Goal: Information Seeking & Learning: Find specific page/section

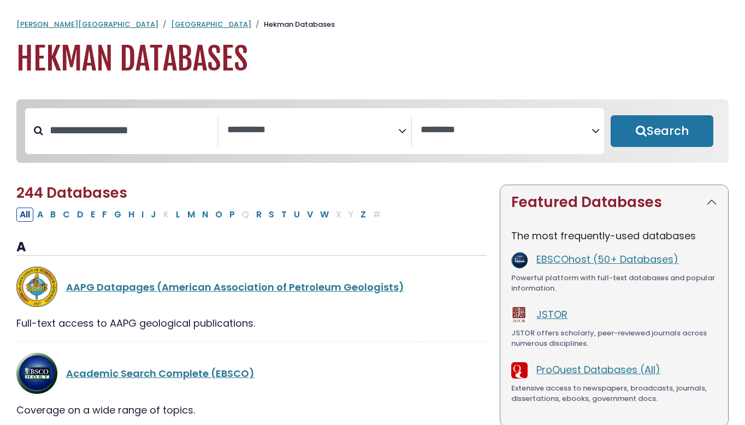
select select "Database Subject Filter"
select select "Database Vendors Filter"
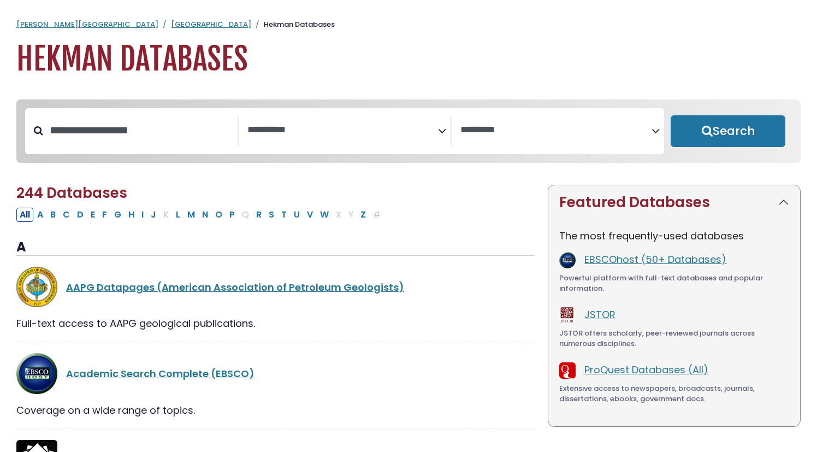
select select "Database Subject Filter"
select select "Database Vendors Filter"
click at [652, 274] on div "EBSCOhost (50+ Databases) Powerful platform with full-text databases and popula…" at bounding box center [674, 273] width 230 height 42
click at [655, 266] on link "EBSCOhost (50+ Databases)" at bounding box center [655, 259] width 142 height 14
select select "Database Subject Filter"
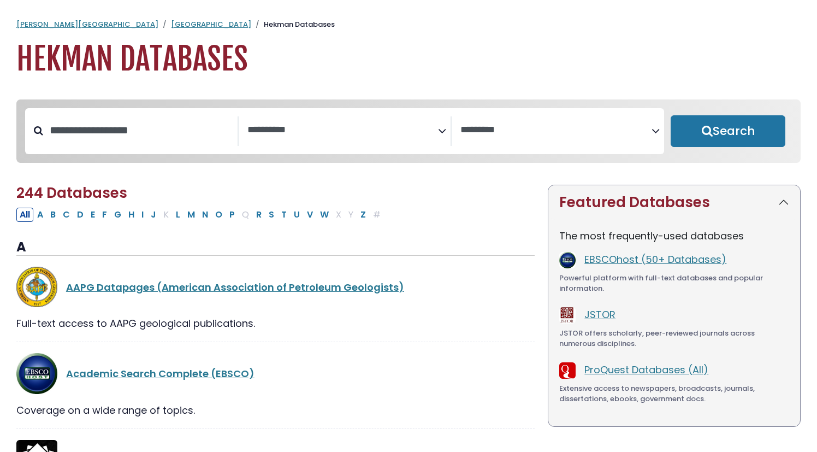
select select "Database Vendors Filter"
select select "Database Subject Filter"
select select "Database Vendors Filter"
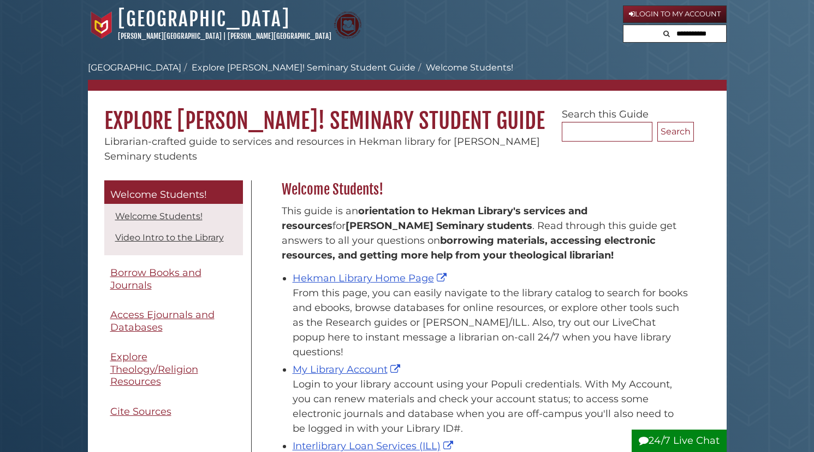
scroll to position [161, 418]
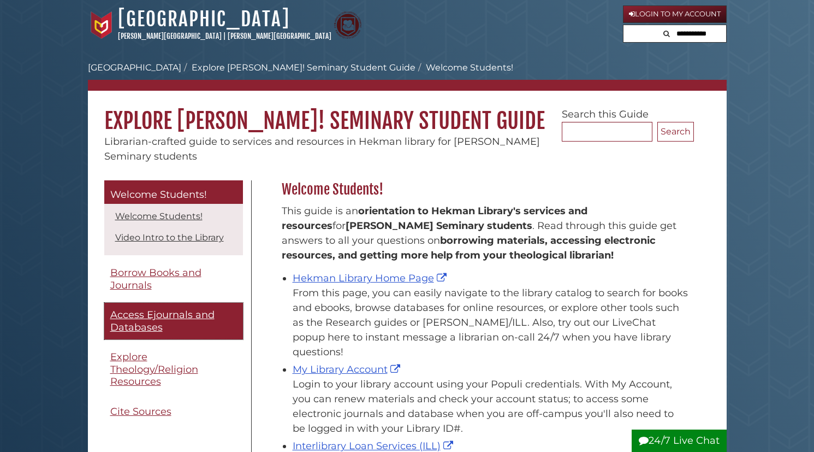
click at [191, 318] on span "Access Ejournals and Databases" at bounding box center [162, 321] width 104 height 25
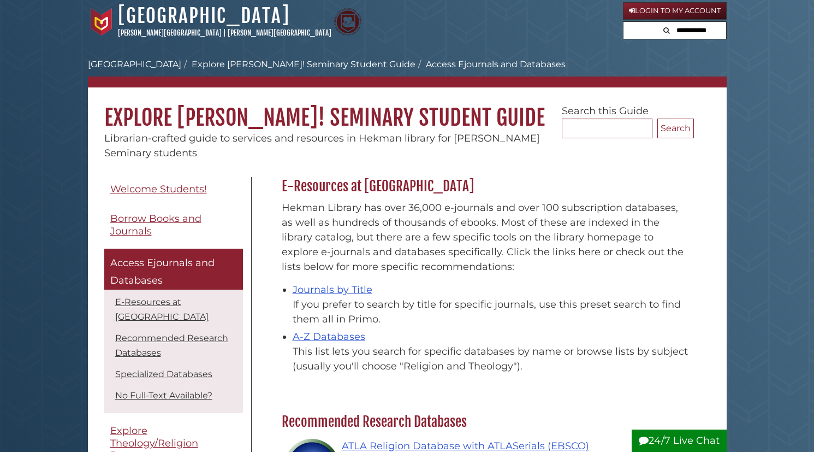
scroll to position [55, 0]
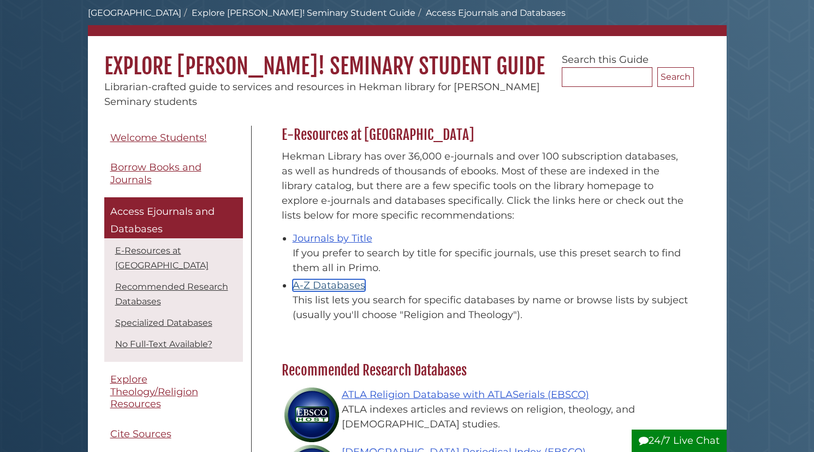
click at [348, 282] on link "A-Z Databases" at bounding box center [329, 285] width 73 height 12
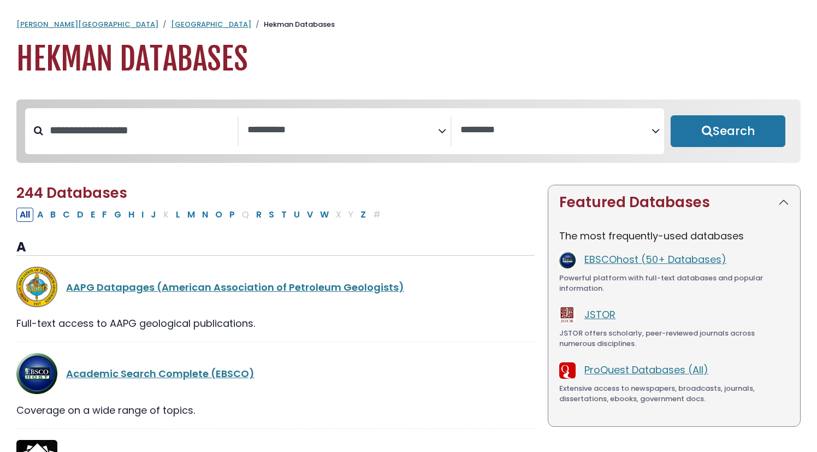
select select "Database Subject Filter"
select select "Database Vendors Filter"
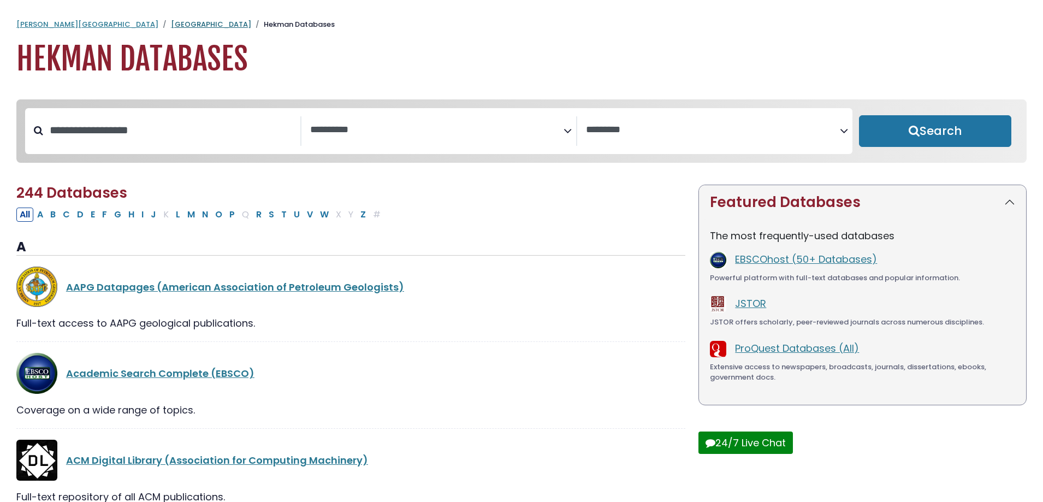
click at [171, 27] on link "[GEOGRAPHIC_DATA]" at bounding box center [211, 24] width 80 height 10
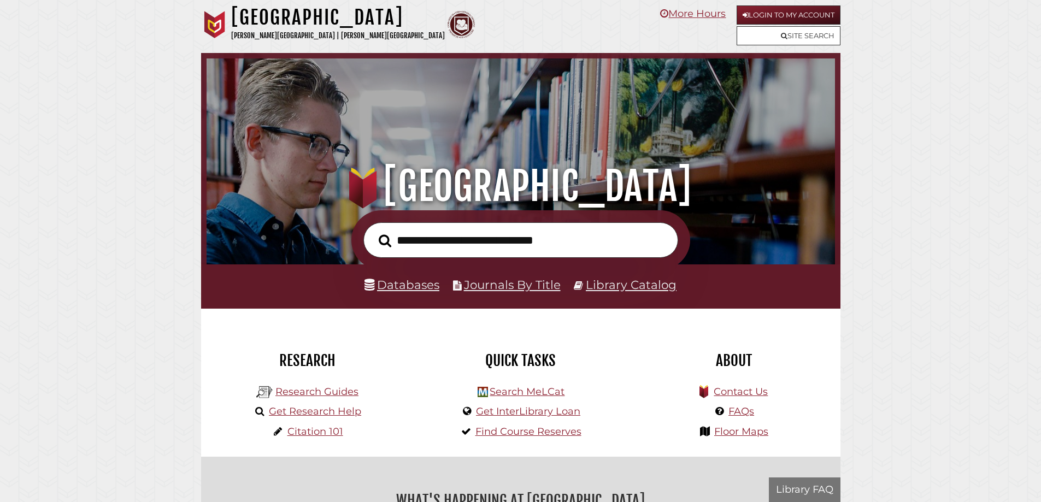
scroll to position [105, 197]
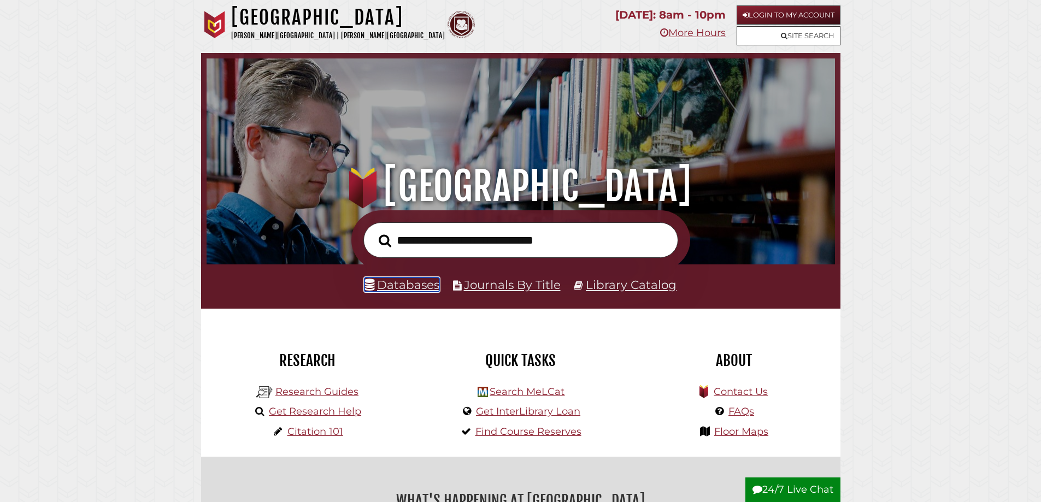
click at [405, 288] on link "Databases" at bounding box center [401, 284] width 75 height 14
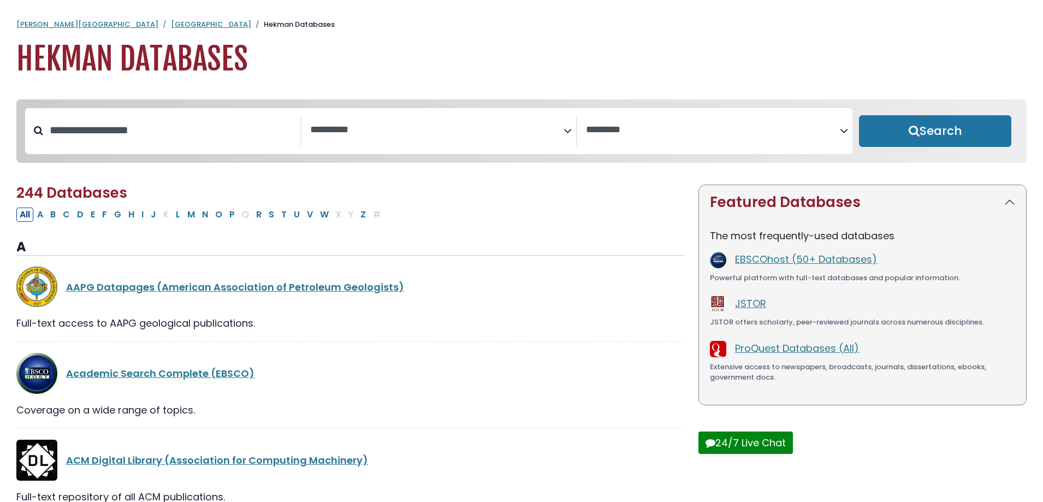
select select "Database Subject Filter"
select select "Database Vendors Filter"
click at [893, 128] on button "Search" at bounding box center [935, 131] width 152 height 32
click at [844, 132] on icon "Search filters" at bounding box center [844, 129] width 8 height 16
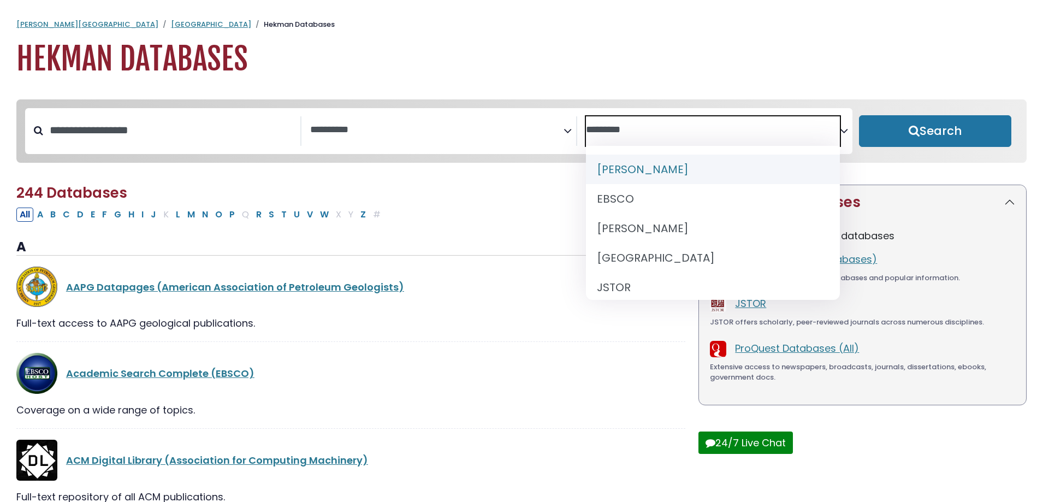
select select "Database Subject Filter"
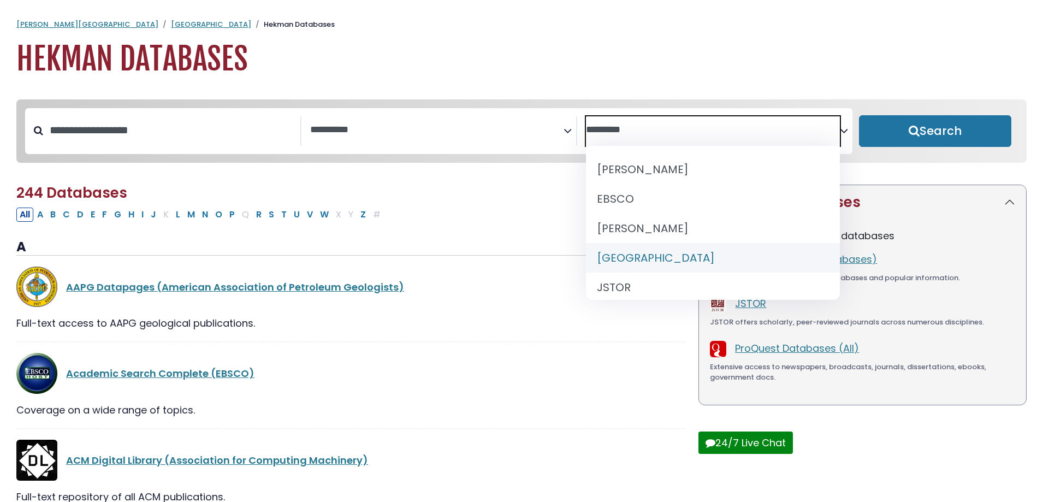
select select "******"
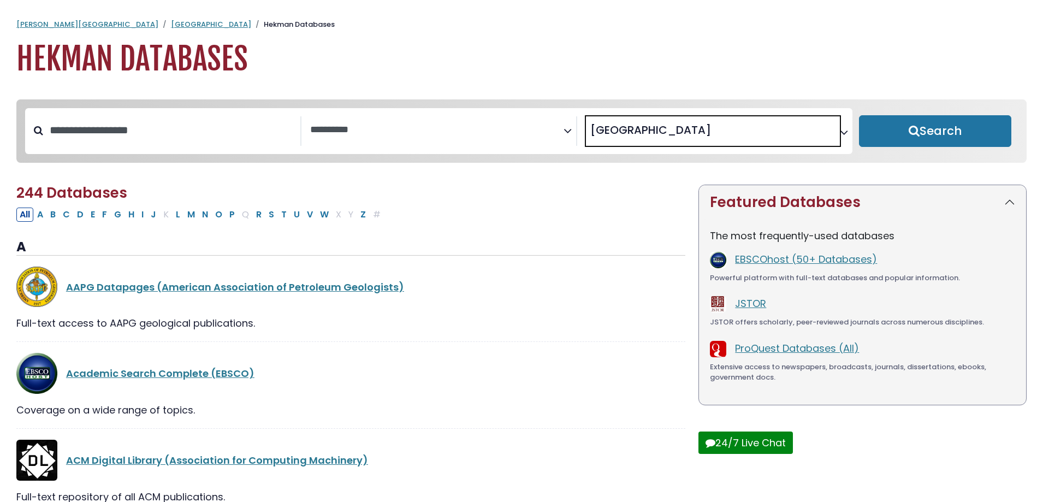
scroll to position [43, 0]
click at [909, 129] on button "Search" at bounding box center [935, 131] width 152 height 32
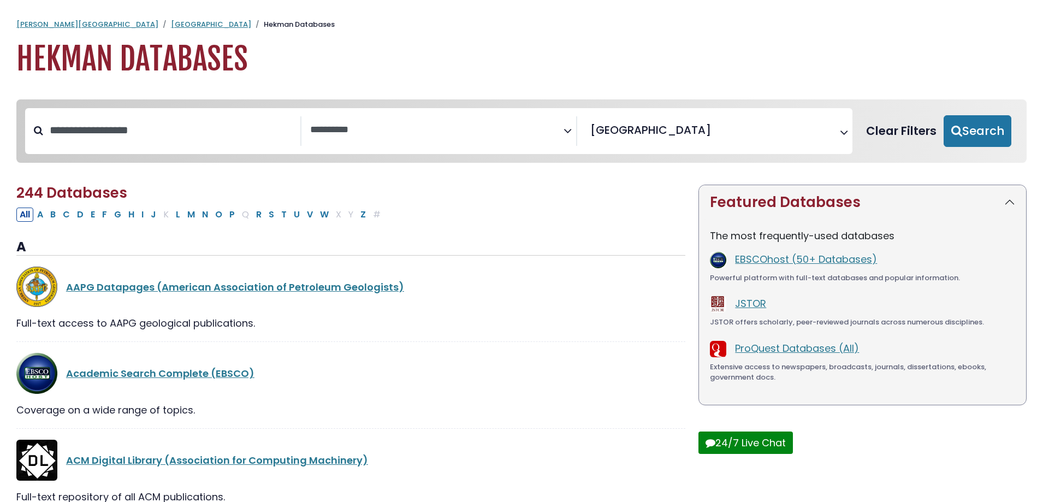
select select "Database Subject Filter"
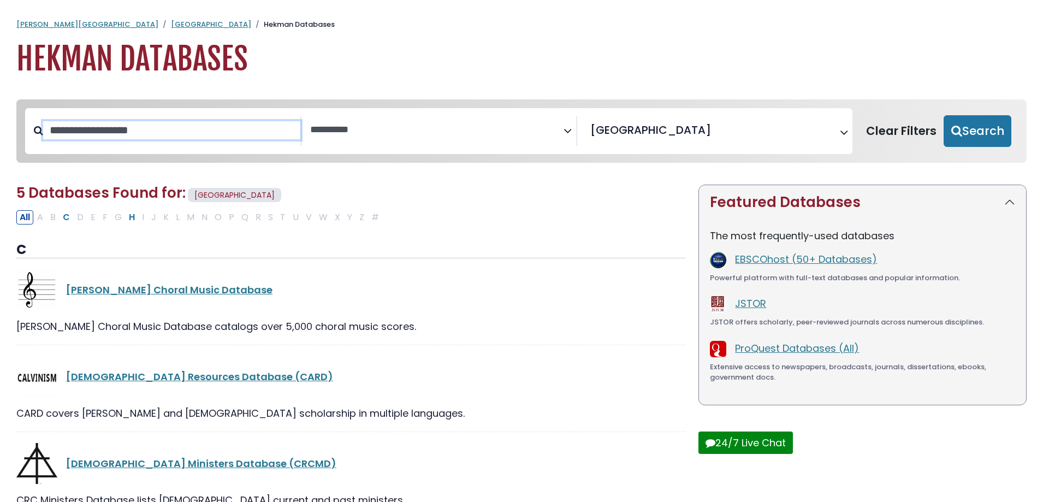
click at [171, 125] on input "Search database by title or keyword" at bounding box center [171, 130] width 257 height 18
click at [238, 137] on input "Search database by title or keyword" at bounding box center [171, 130] width 257 height 18
type input "*"
type input "**********"
click at [944, 115] on button "Search" at bounding box center [978, 131] width 68 height 32
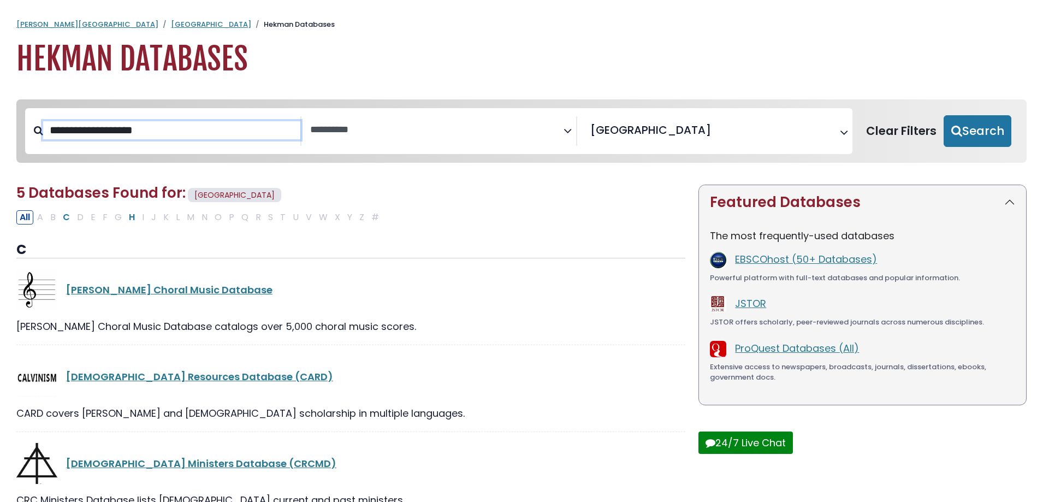
select select "Database Subject Filter"
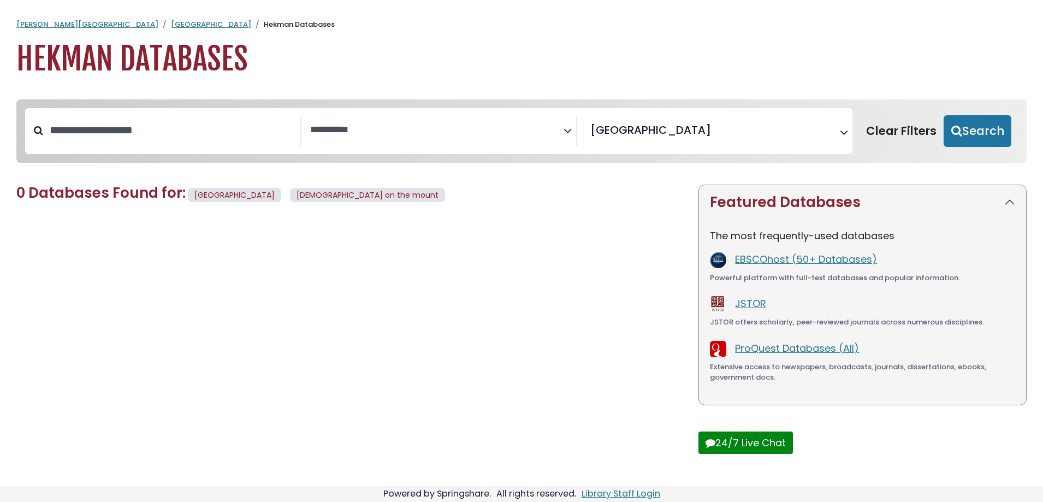
click at [803, 135] on span "× Hekman Library" at bounding box center [713, 130] width 254 height 29
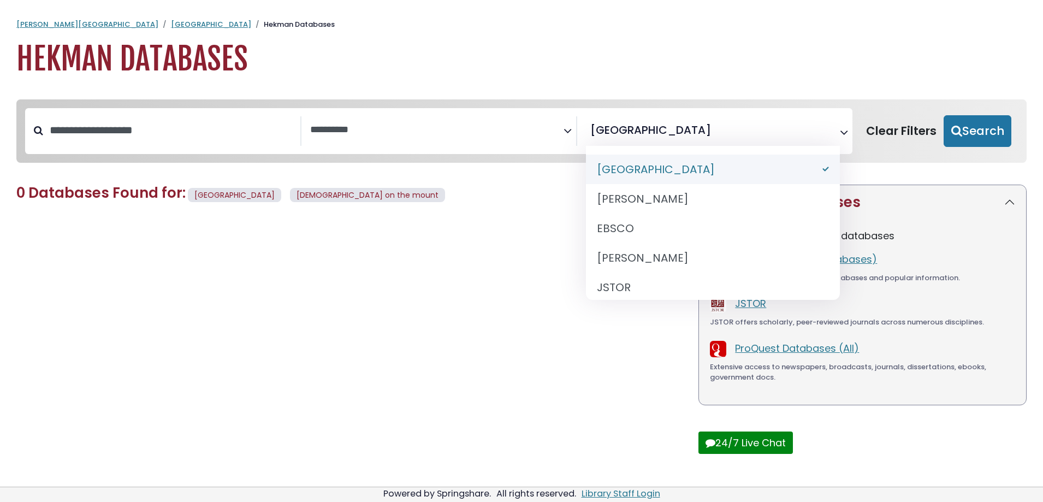
select select "Database Vendors Filter"
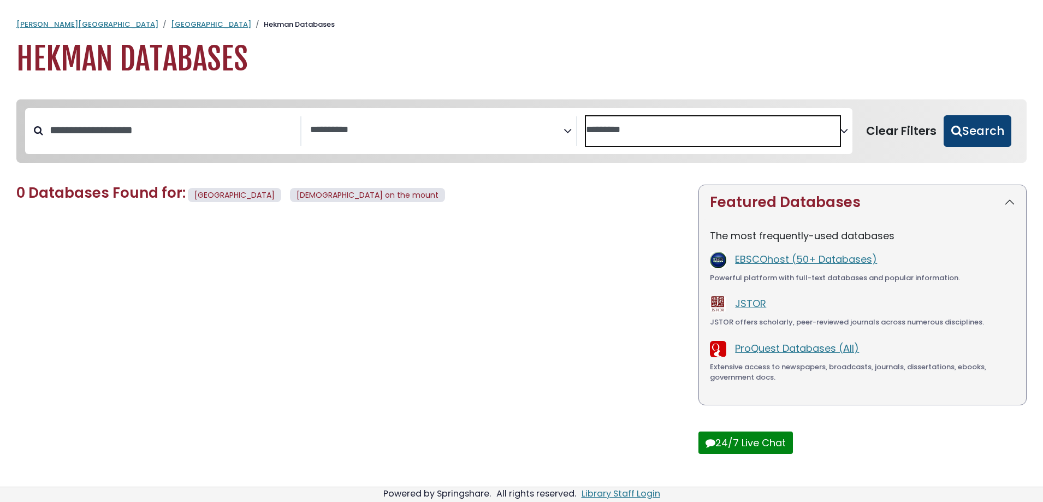
click at [988, 140] on button "Search" at bounding box center [978, 131] width 68 height 32
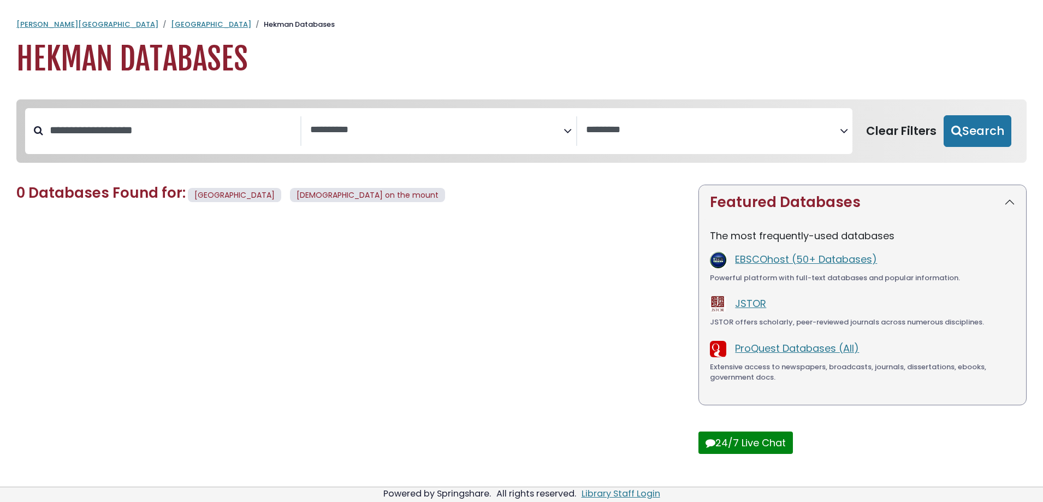
select select "Database Subject Filter"
select select "Database Vendors Filter"
click at [701, 135] on textarea "Search" at bounding box center [713, 130] width 254 height 11
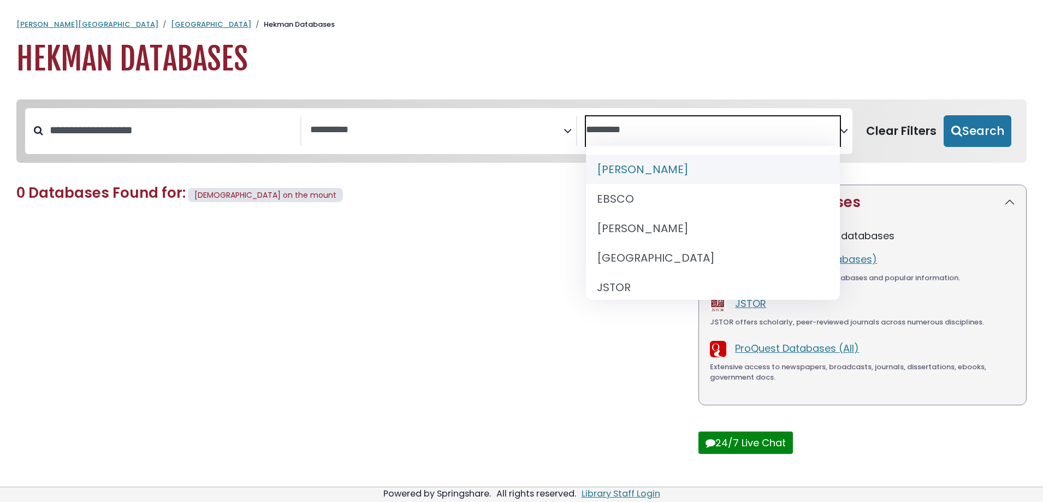
click at [120, 58] on h1 "Hekman Databases" at bounding box center [521, 59] width 1011 height 37
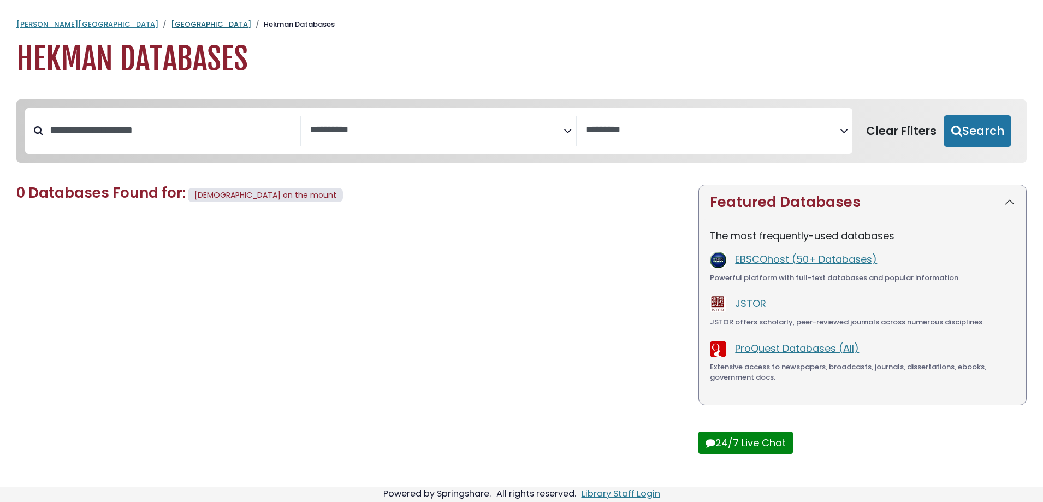
click at [171, 26] on link "[GEOGRAPHIC_DATA]" at bounding box center [211, 24] width 80 height 10
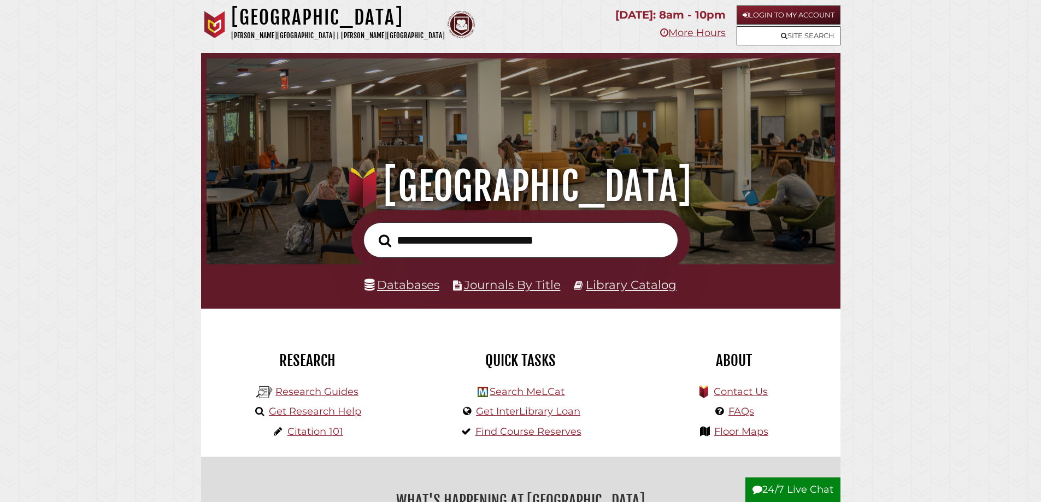
scroll to position [208, 623]
click at [417, 283] on link "Databases" at bounding box center [401, 284] width 75 height 14
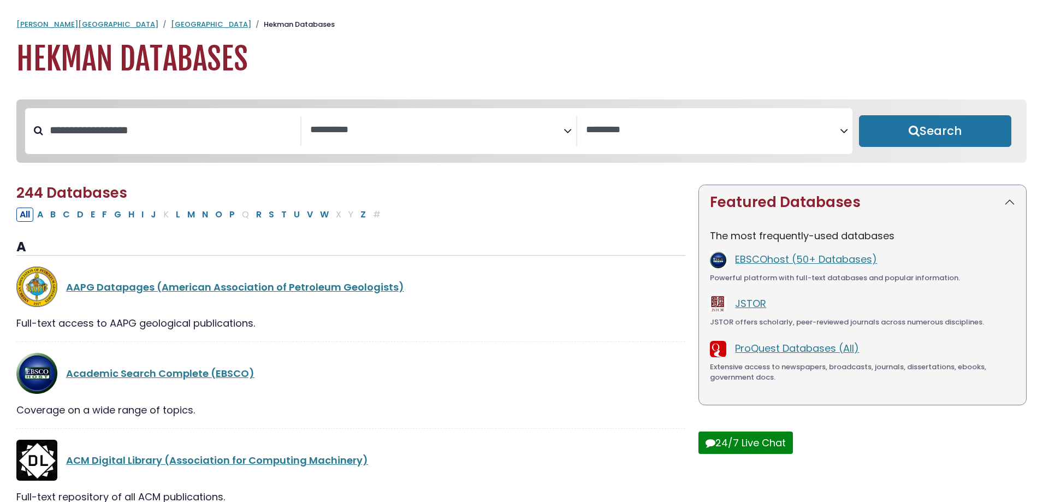
select select "Database Subject Filter"
select select "Database Vendors Filter"
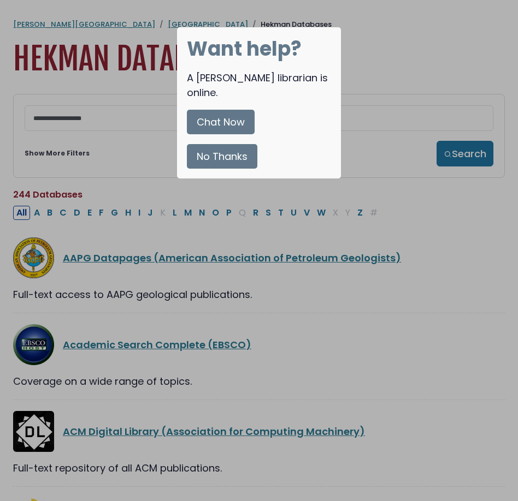
click at [209, 110] on button "Chat Now" at bounding box center [221, 122] width 68 height 25
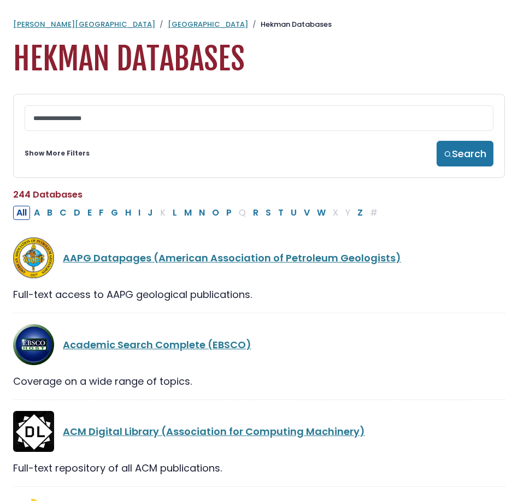
click at [133, 135] on div "**********" at bounding box center [259, 136] width 492 height 84
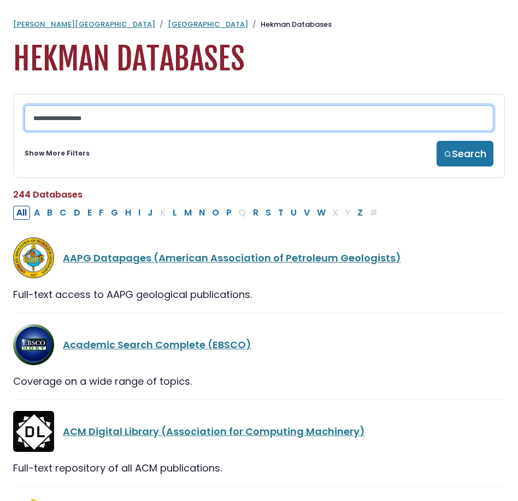
click at [141, 121] on input "Search database by title or keyword" at bounding box center [259, 118] width 469 height 26
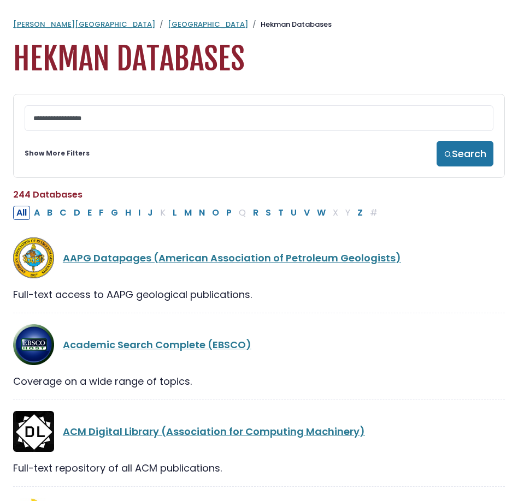
click at [67, 158] on link "Show More Filters" at bounding box center [57, 154] width 65 height 10
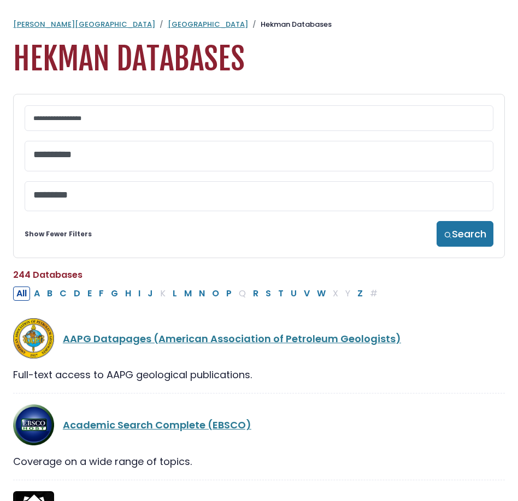
click at [117, 161] on textarea "Search" at bounding box center [258, 155] width 451 height 11
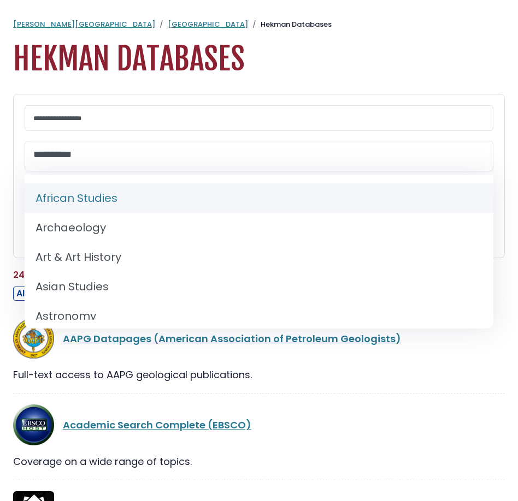
type textarea "*"
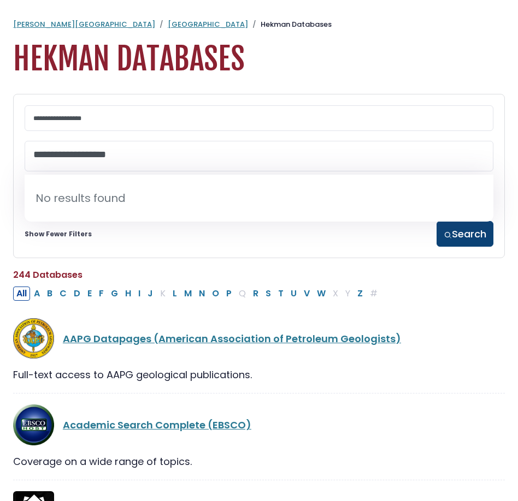
type textarea "**********"
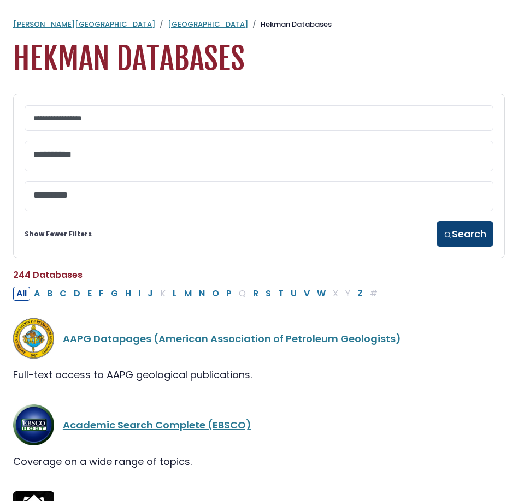
click at [454, 232] on button "Search" at bounding box center [464, 234] width 57 height 26
select select "Database Subject Filter"
select select "Database Vendors Filter"
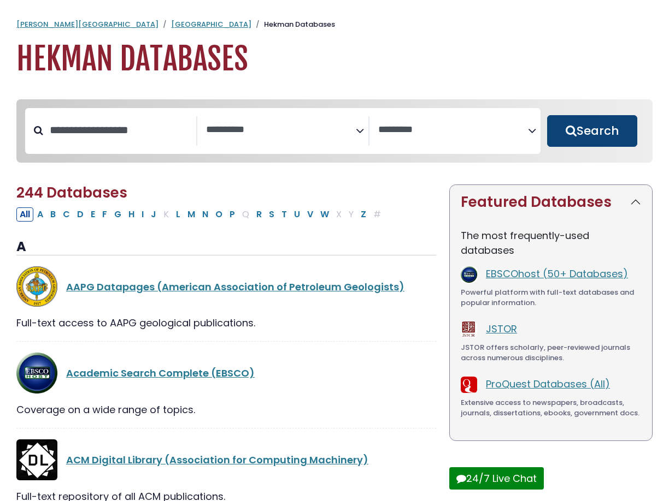
click at [580, 137] on button "Search" at bounding box center [592, 131] width 90 height 32
select select "Database Subject Filter"
select select "Database Vendors Filter"
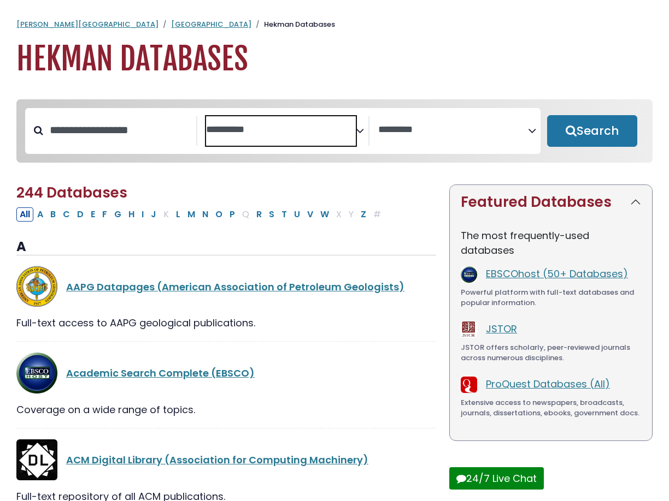
click at [287, 131] on textarea "Search" at bounding box center [281, 130] width 150 height 11
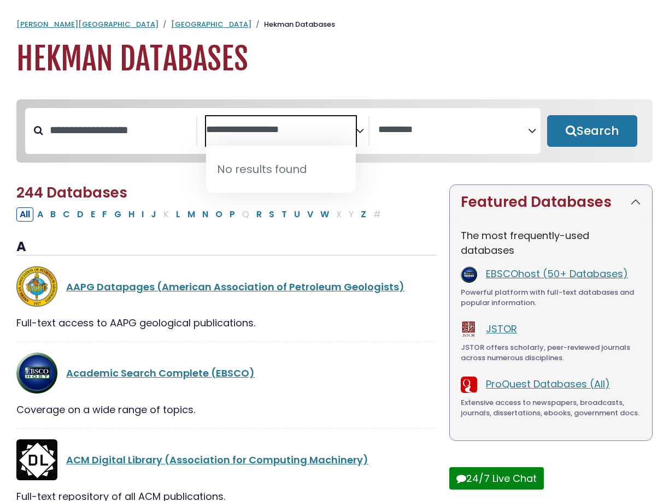
type textarea "**********"
click at [162, 137] on input "Search database by title or keyword" at bounding box center [119, 130] width 153 height 18
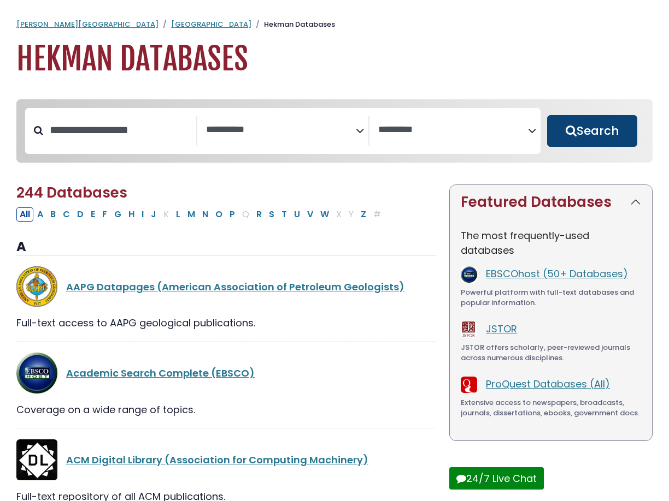
click at [576, 129] on button "Search" at bounding box center [592, 131] width 90 height 32
select select "Database Subject Filter"
select select "Database Vendors Filter"
click at [568, 130] on button "Search" at bounding box center [592, 131] width 90 height 32
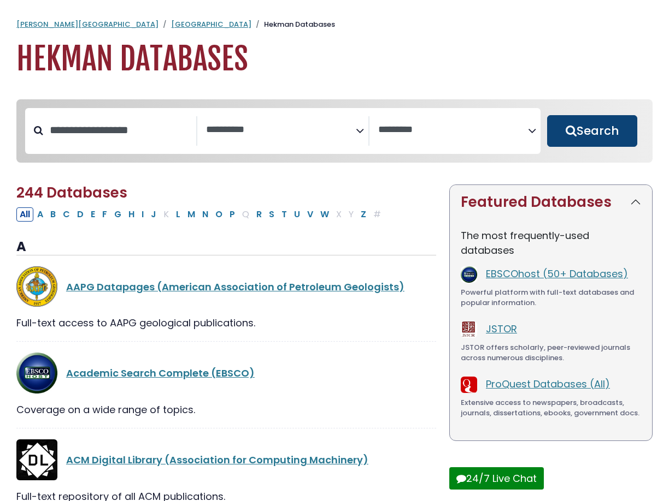
select select "Database Subject Filter"
select select "Database Vendors Filter"
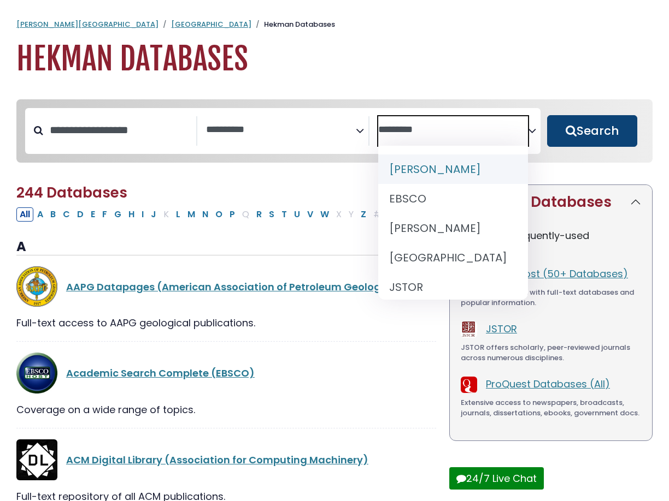
select select "Database Subject Filter"
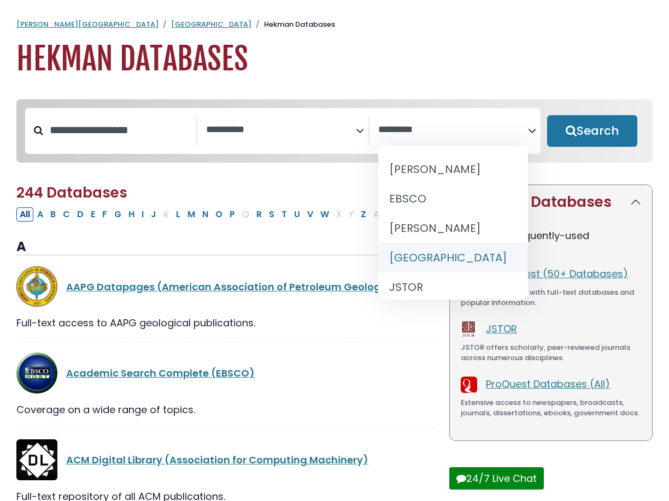
select select "******"
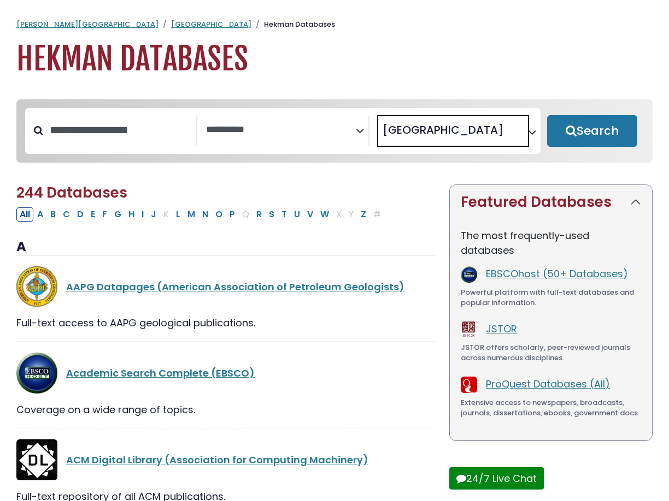
click at [588, 141] on button "Search" at bounding box center [592, 131] width 90 height 32
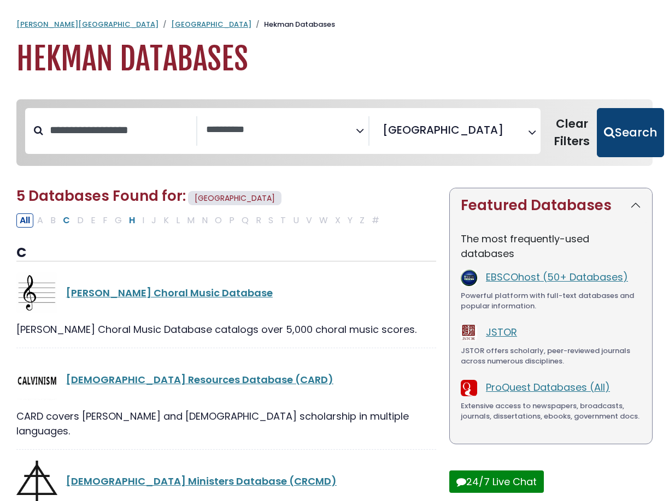
click at [616, 146] on button "Search" at bounding box center [629, 132] width 67 height 49
select select "Database Subject Filter"
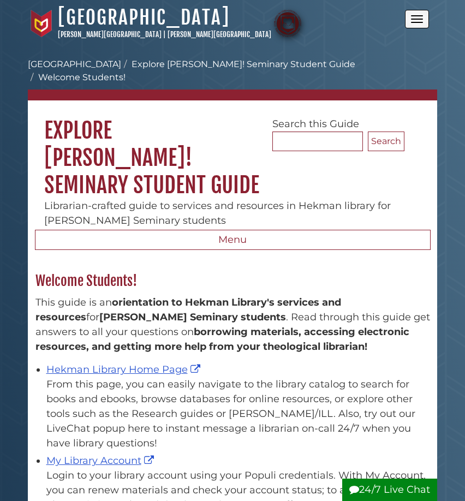
scroll to position [157, 406]
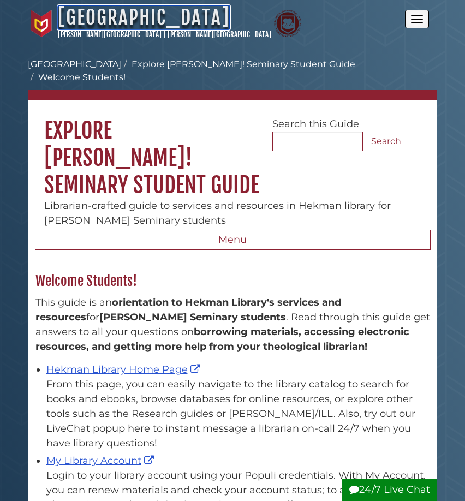
click at [128, 17] on link "[GEOGRAPHIC_DATA]" at bounding box center [144, 17] width 172 height 24
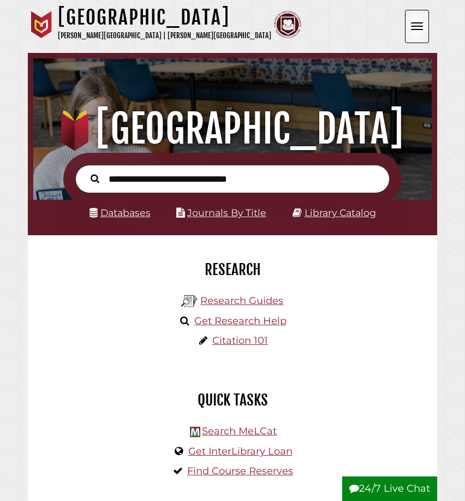
scroll to position [131, 393]
click at [118, 214] on link "Databases" at bounding box center [120, 212] width 61 height 11
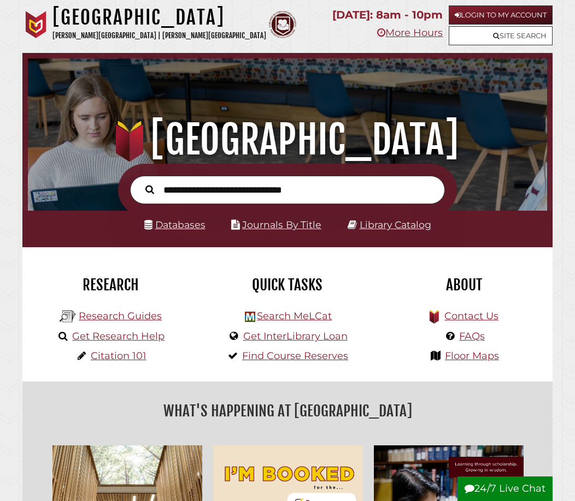
scroll to position [172, 513]
click at [326, 197] on input "text" at bounding box center [287, 190] width 315 height 29
type input "**********"
click at [140, 182] on button "Search" at bounding box center [150, 189] width 20 height 14
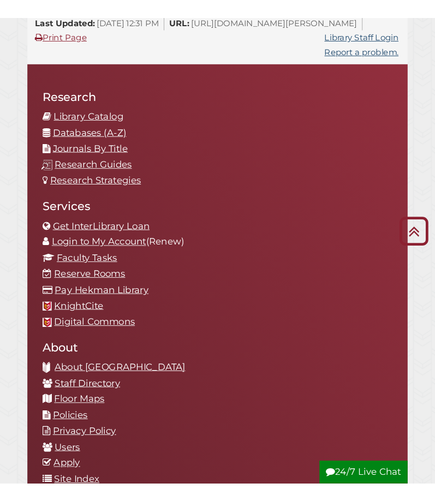
scroll to position [1356, 0]
